Goal: Information Seeking & Learning: Stay updated

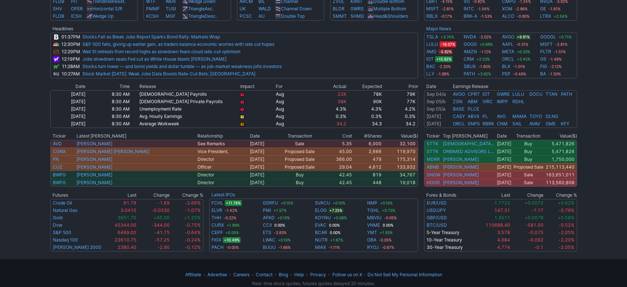
scroll to position [319, 0]
click at [214, 107] on td "Unemployment Rate" at bounding box center [189, 108] width 101 height 7
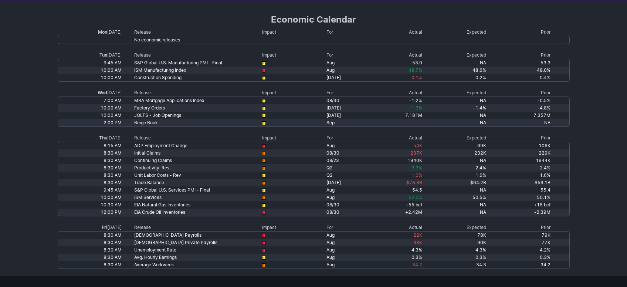
scroll to position [41, 0]
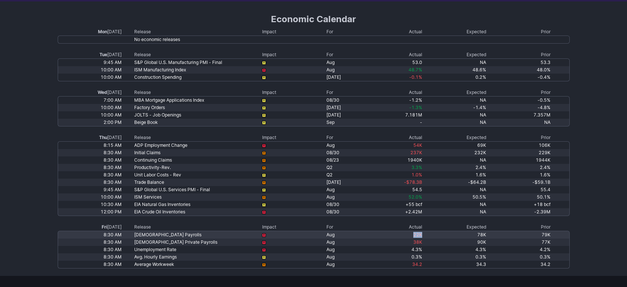
drag, startPoint x: 422, startPoint y: 235, endPoint x: 401, endPoint y: 235, distance: 20.7
click at [401, 235] on td "22K" at bounding box center [390, 235] width 64 height 8
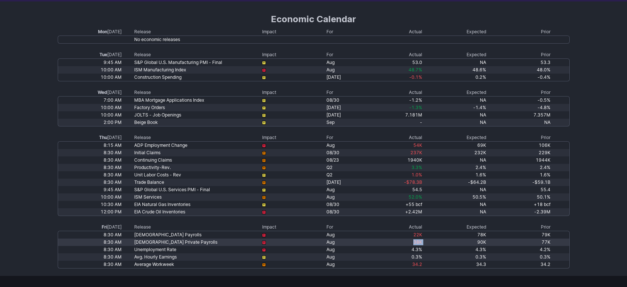
drag, startPoint x: 427, startPoint y: 241, endPoint x: 410, endPoint y: 245, distance: 18.1
click at [410, 245] on tr "8:30 AM Nonfarm Private Payrolls Aug 38K 90K 77K" at bounding box center [314, 241] width 512 height 7
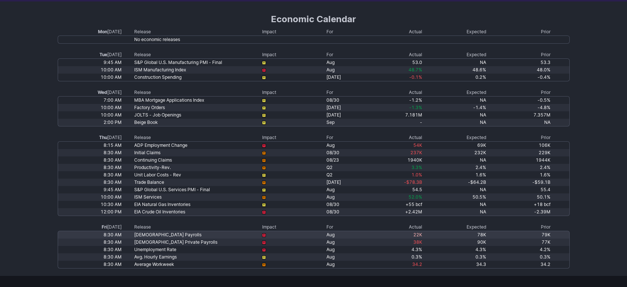
click at [447, 233] on td "78K" at bounding box center [454, 235] width 64 height 8
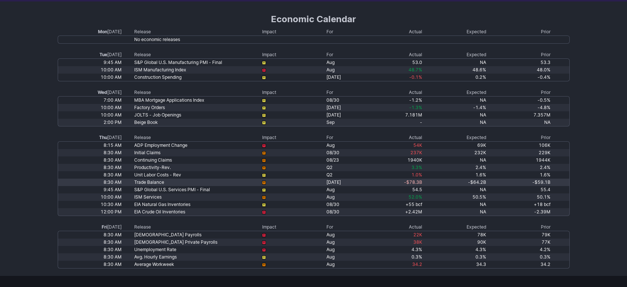
scroll to position [0, 0]
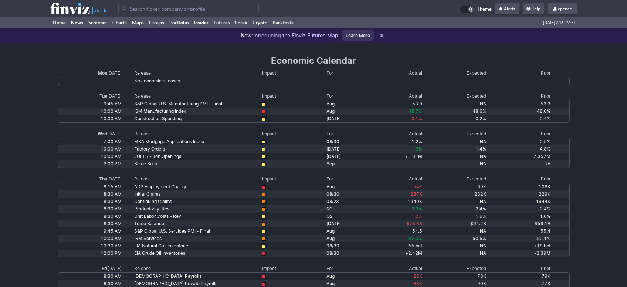
click at [85, 6] on icon at bounding box center [79, 9] width 58 height 12
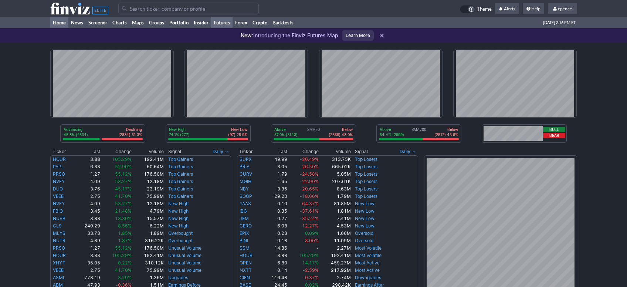
click at [221, 23] on link "Futures" at bounding box center [221, 22] width 21 height 11
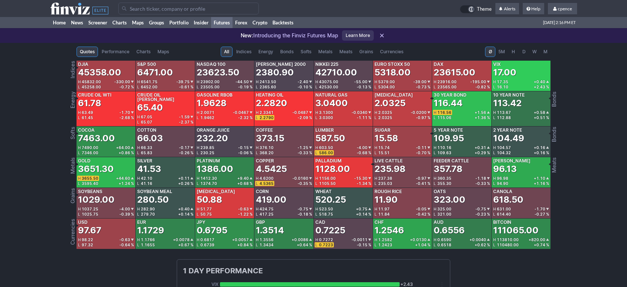
scroll to position [11, 0]
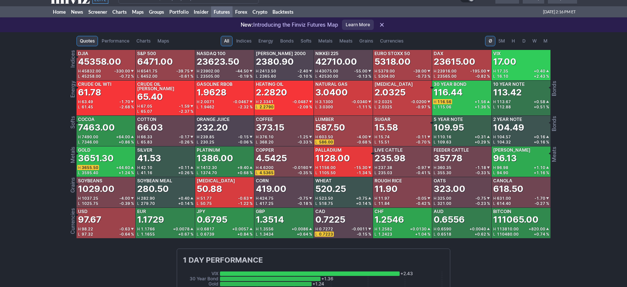
click at [286, 37] on span "Bonds" at bounding box center [286, 40] width 13 height 7
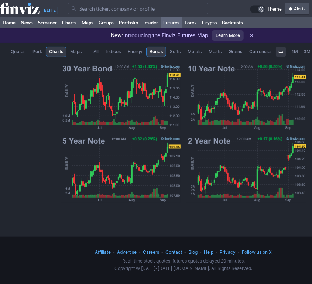
scroll to position [0, 47]
